Goal: Contribute content: Contribute content

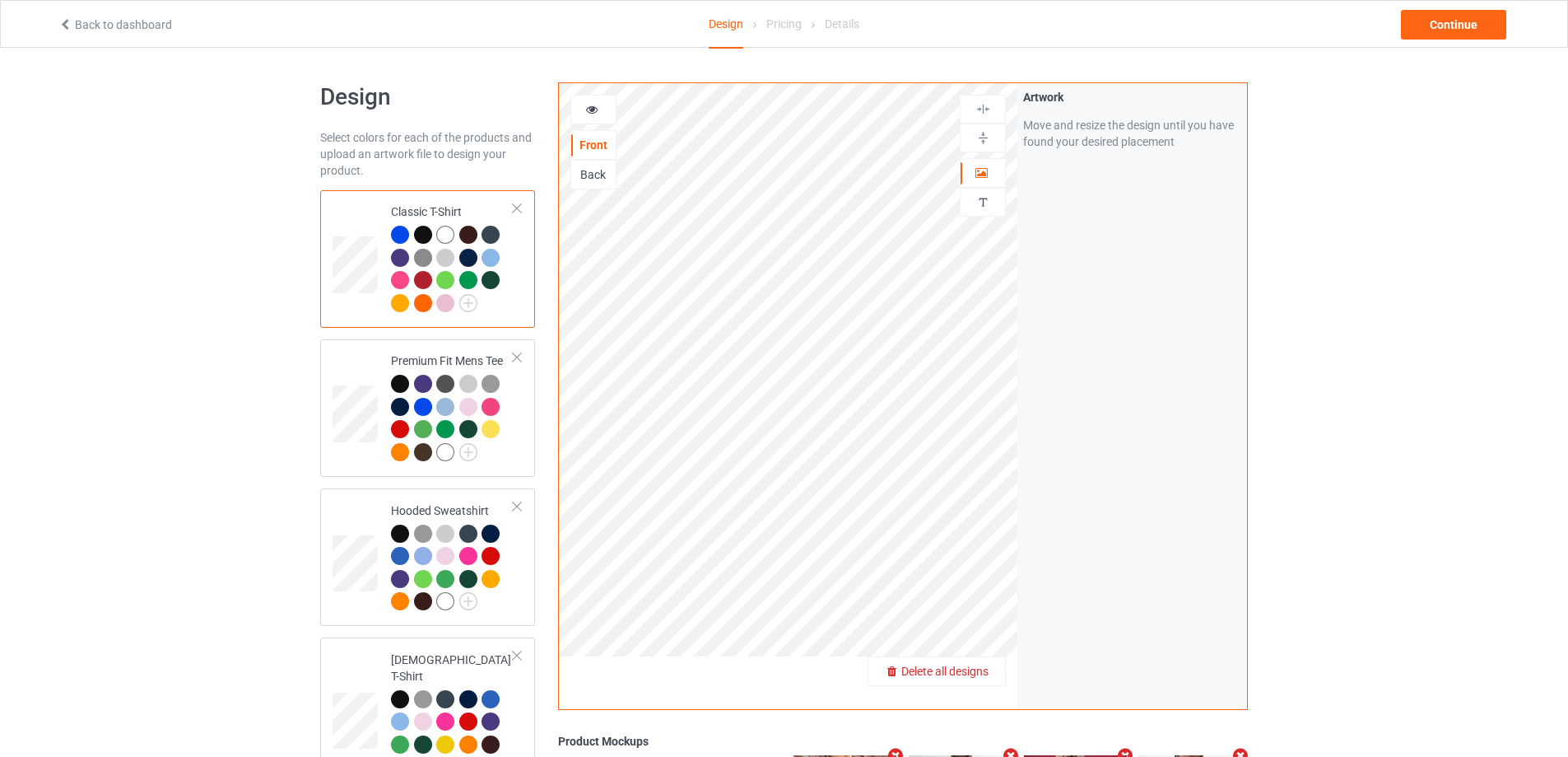
click at [980, 675] on span "Delete all designs" at bounding box center [945, 671] width 87 height 13
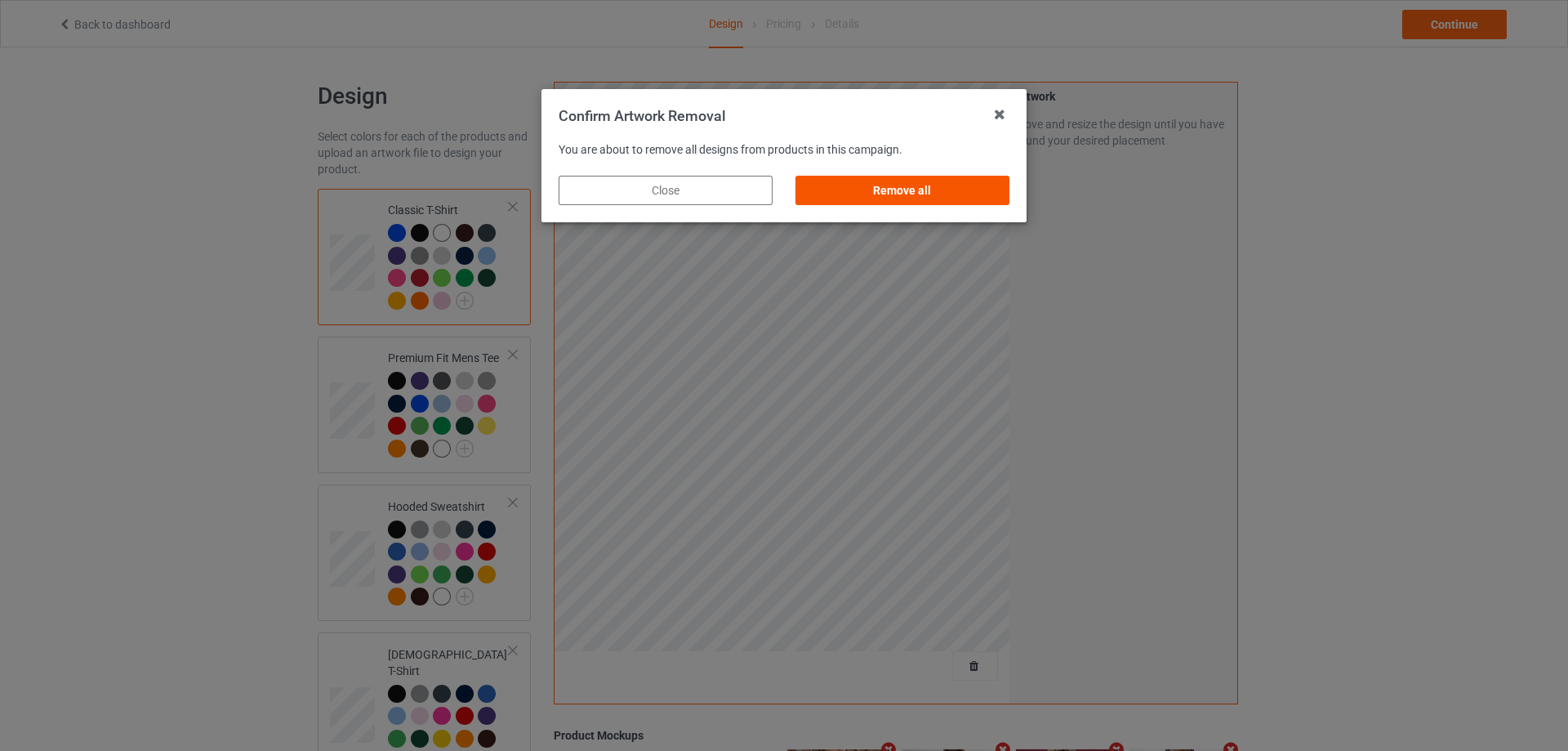
click at [995, 190] on div "Remove all" at bounding box center [902, 190] width 214 height 30
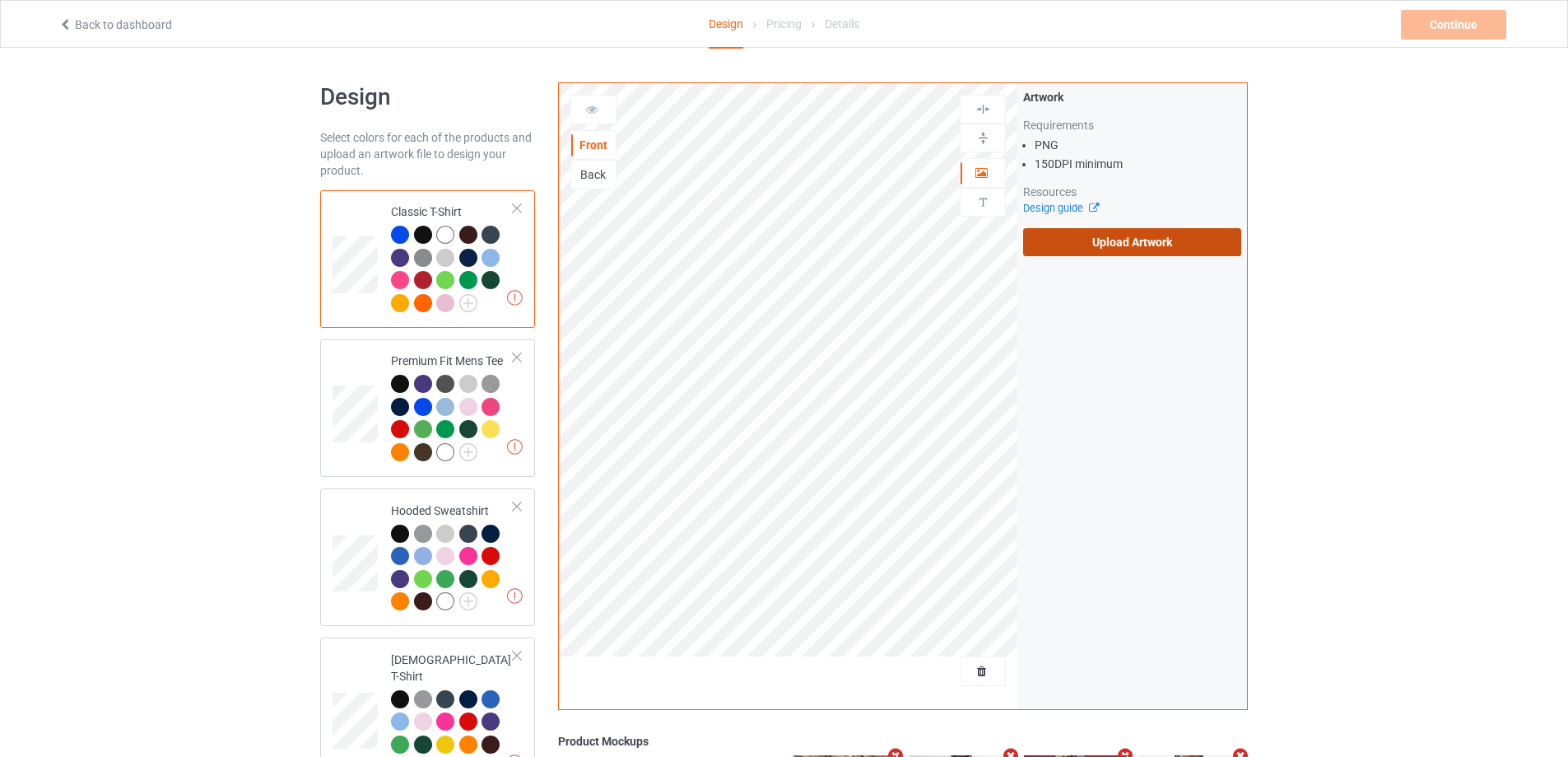
click at [1091, 232] on label "Upload Artwork" at bounding box center [1132, 242] width 218 height 28
click at [0, 0] on input "Upload Artwork" at bounding box center [0, 0] width 0 height 0
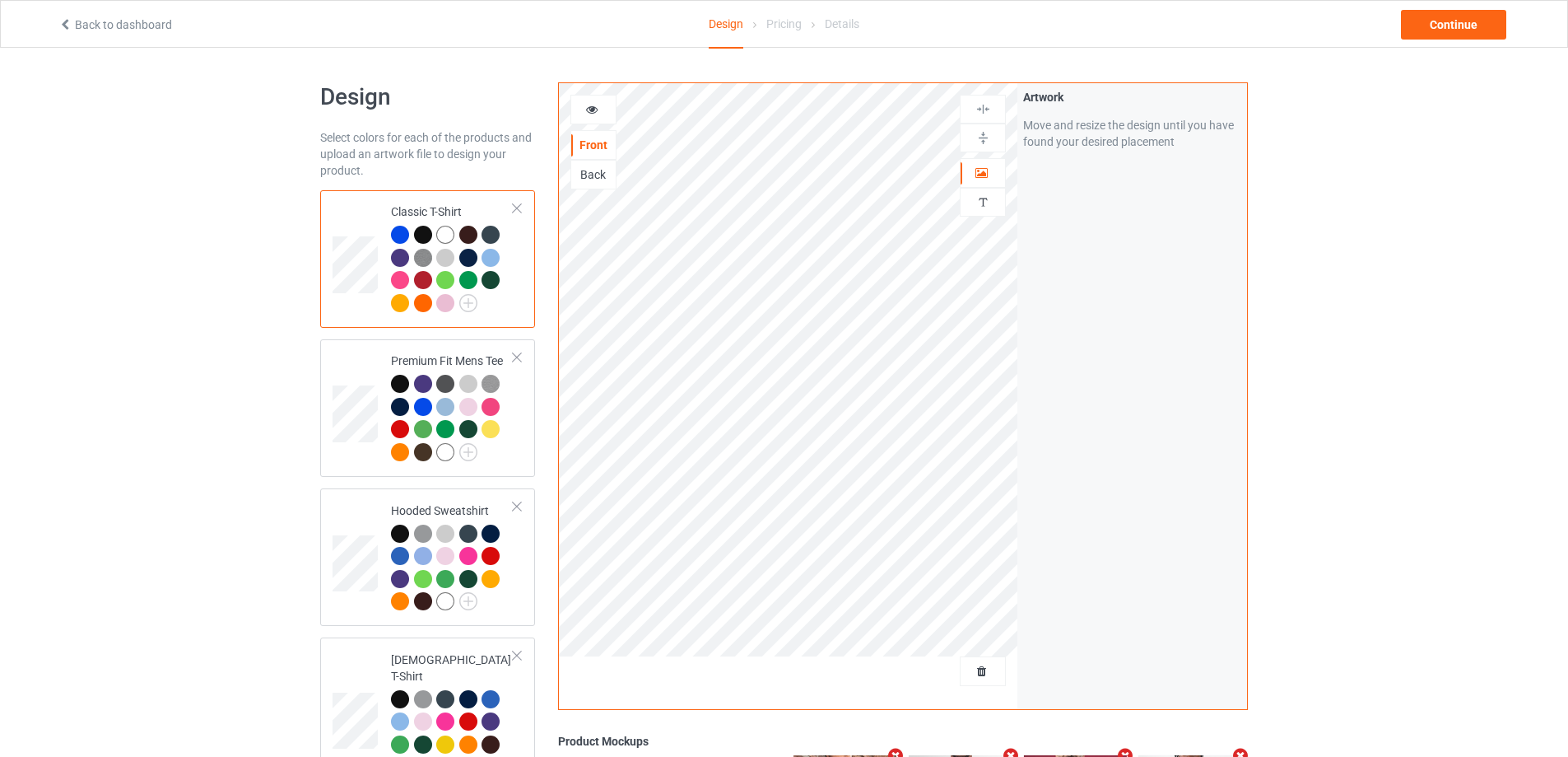
click at [1436, 41] on div "Back to dashboard Design Pricing Details Continue" at bounding box center [784, 24] width 1475 height 46
click at [1437, 32] on div "Continue" at bounding box center [1454, 25] width 105 height 30
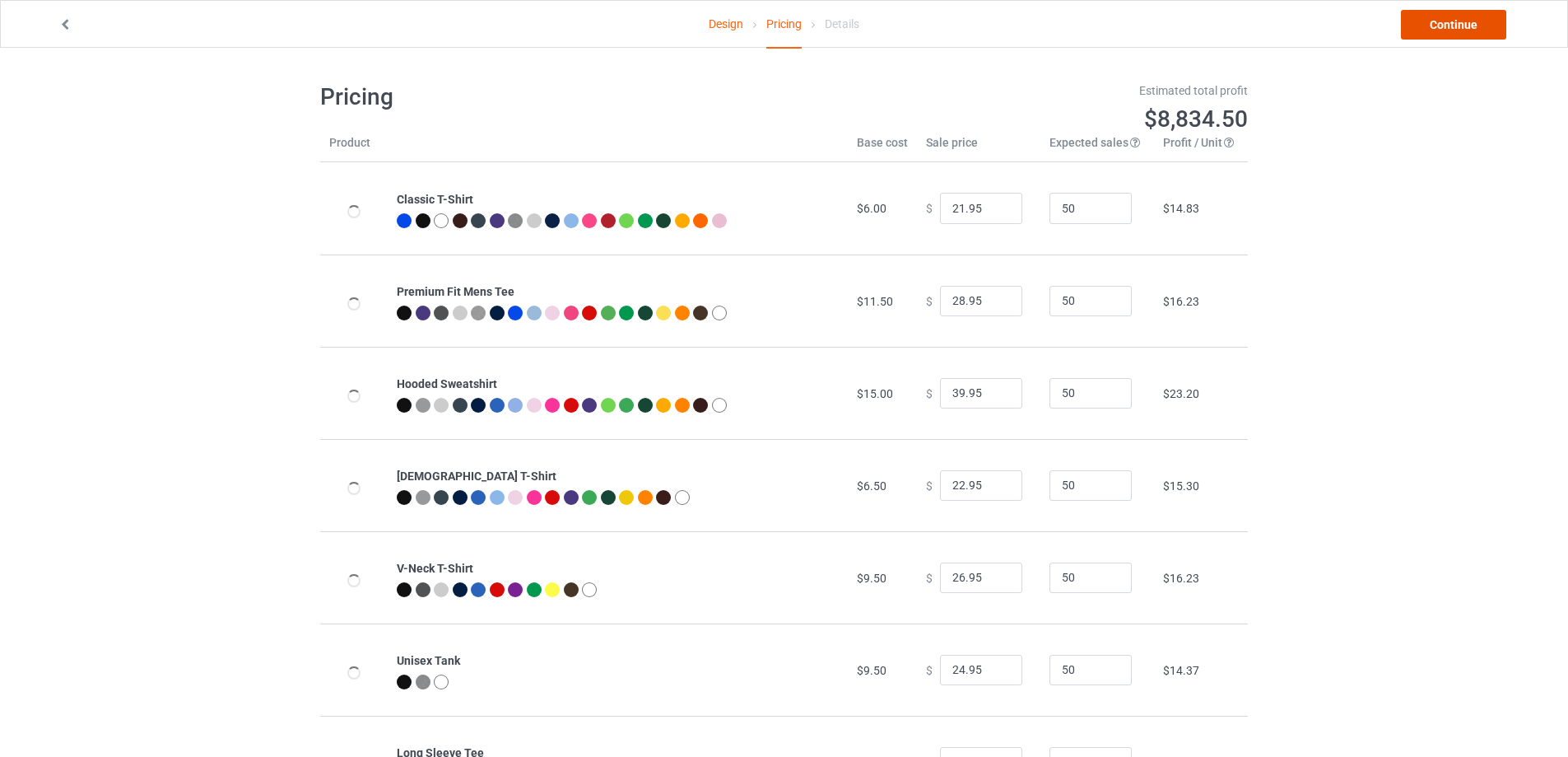
click at [1459, 28] on link "Continue" at bounding box center [1454, 25] width 105 height 30
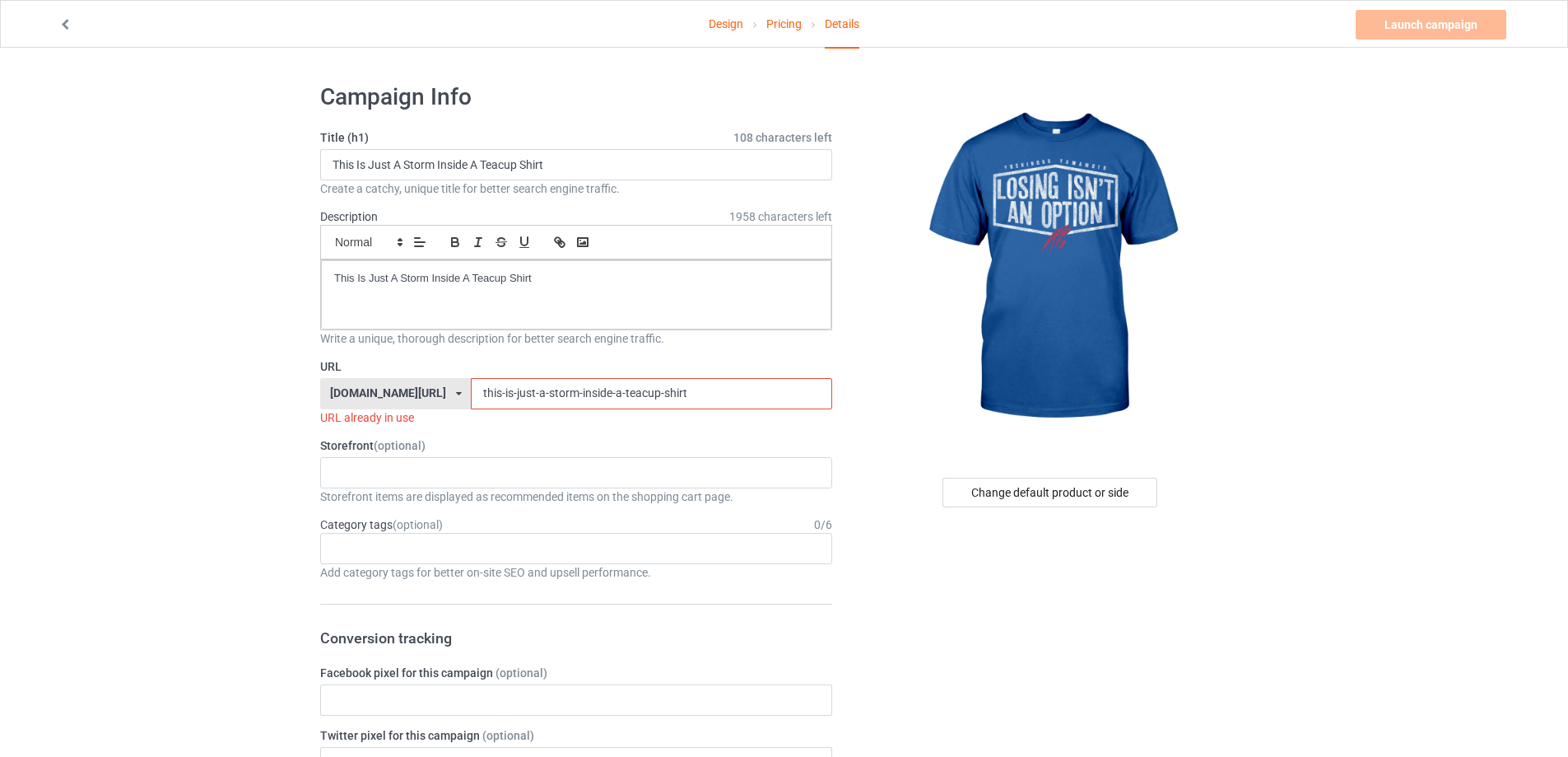
drag, startPoint x: 683, startPoint y: 385, endPoint x: 315, endPoint y: 378, distance: 368.1
paste input "[PERSON_NAME] Losing Isn't An Option"
type input "[PERSON_NAME] Losing Isn't An Option shirt"
drag, startPoint x: 442, startPoint y: 280, endPoint x: 280, endPoint y: 279, distance: 162.0
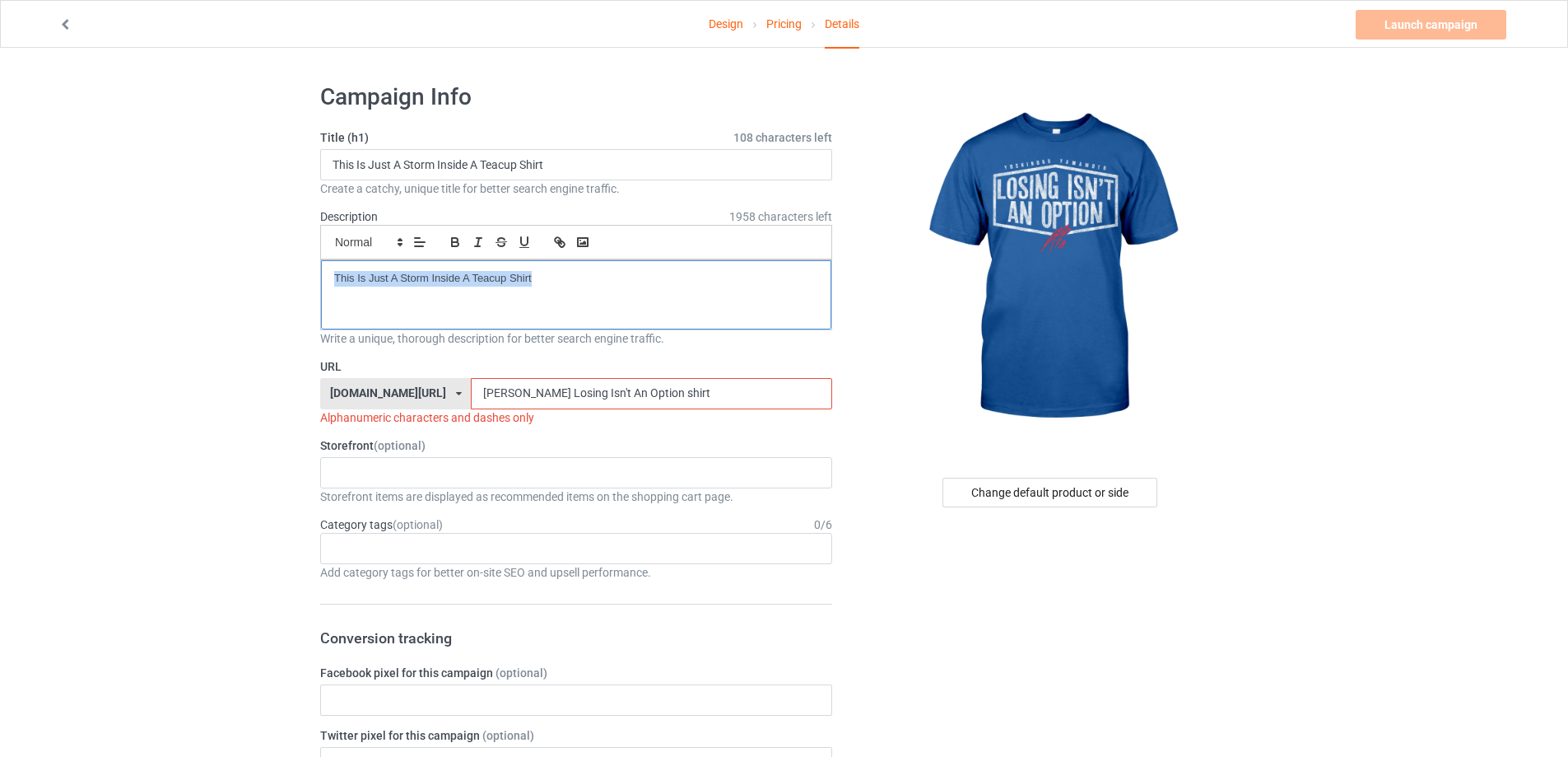
drag, startPoint x: 581, startPoint y: 169, endPoint x: 111, endPoint y: 169, distance: 470.0
paste input "[PERSON_NAME] Losing Isn't An Option s"
type input "[PERSON_NAME] Losing Isn't An Option shirt"
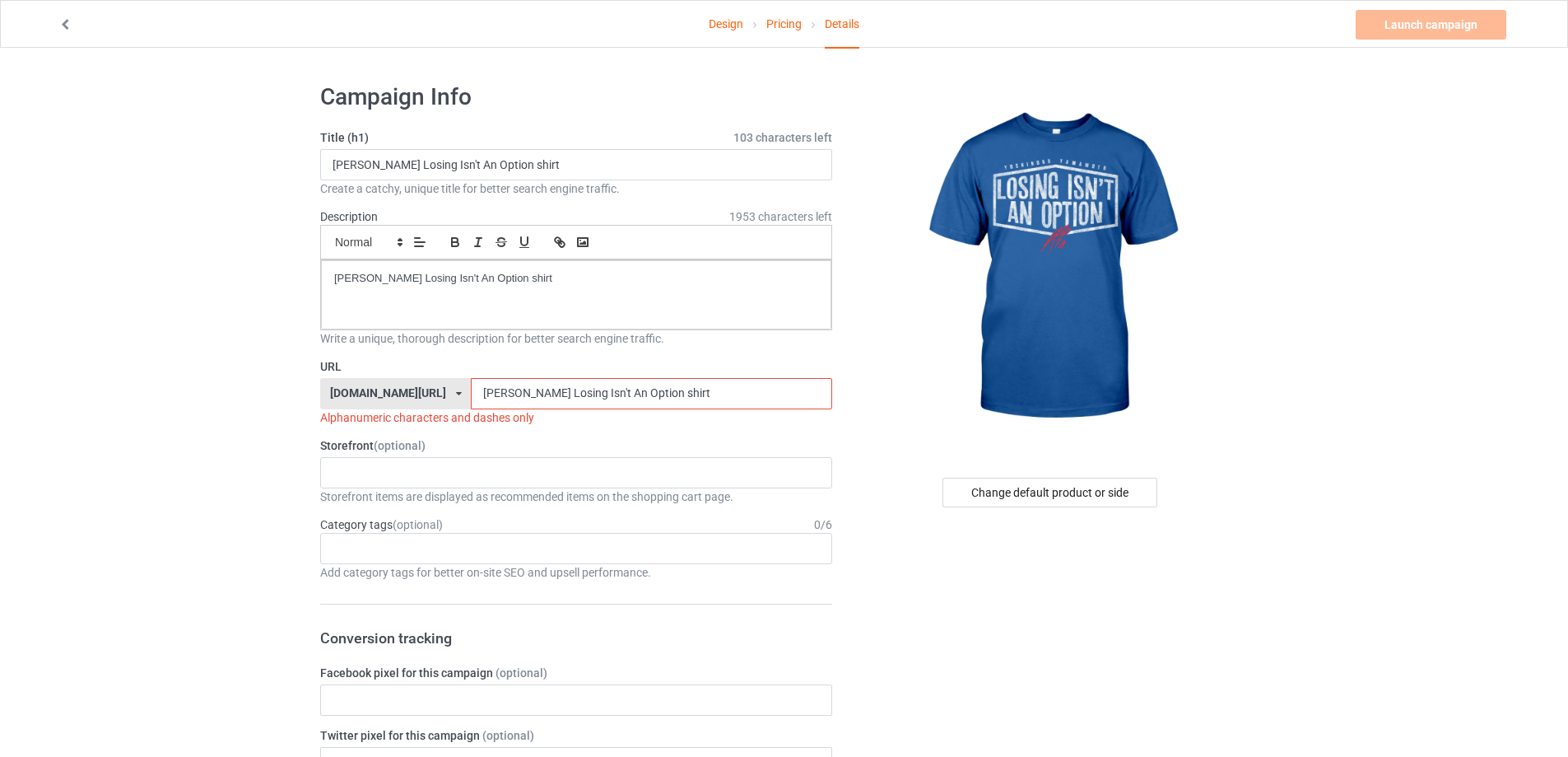
drag, startPoint x: 707, startPoint y: 398, endPoint x: 279, endPoint y: 390, distance: 428.1
paste input "[PERSON_NAME]-losing-isnt-an-option-"
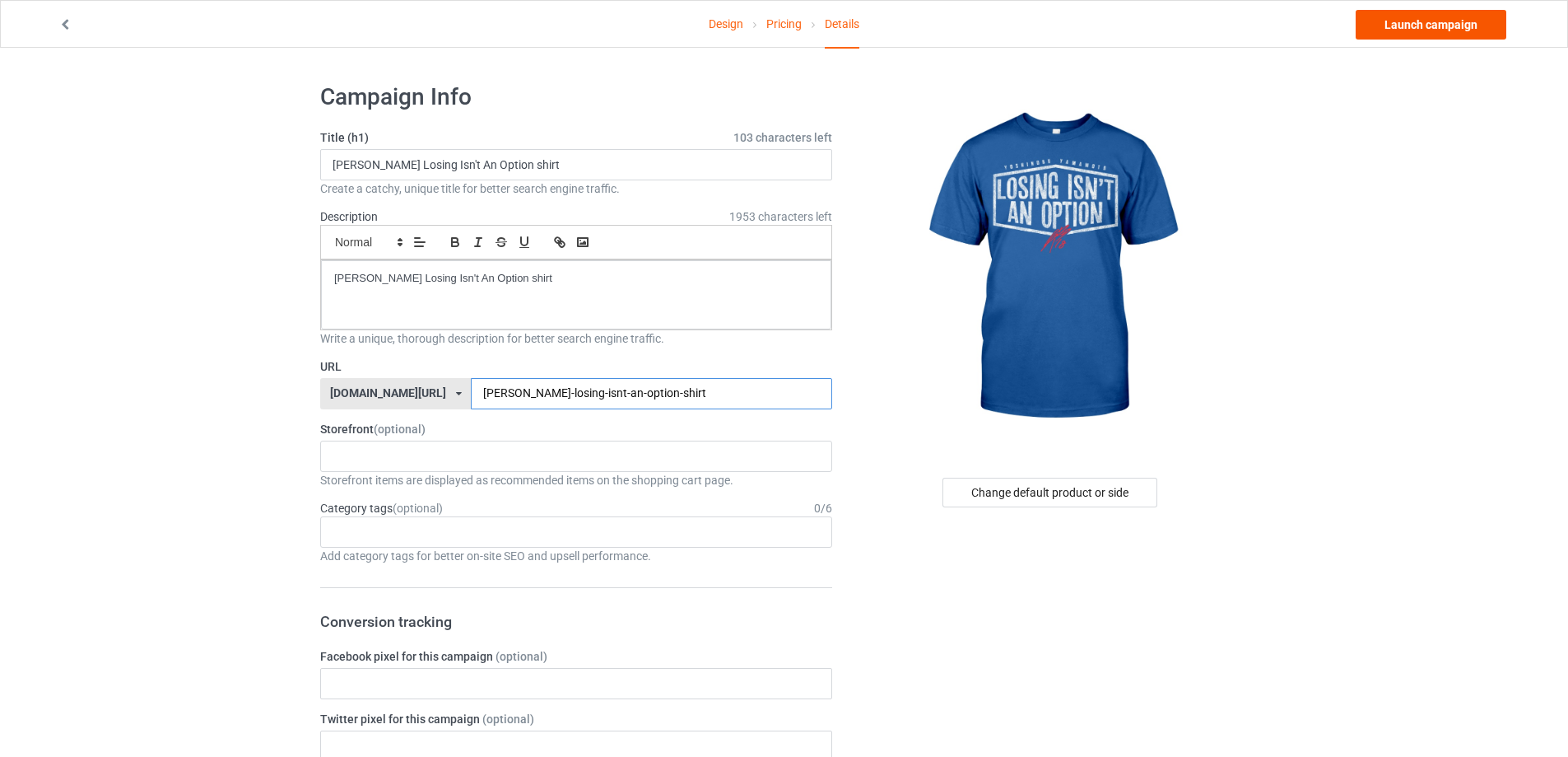
type input "[PERSON_NAME]-losing-isnt-an-option-shirt"
click at [1429, 32] on link "Launch campaign" at bounding box center [1431, 25] width 150 height 30
